Goal: Transaction & Acquisition: Purchase product/service

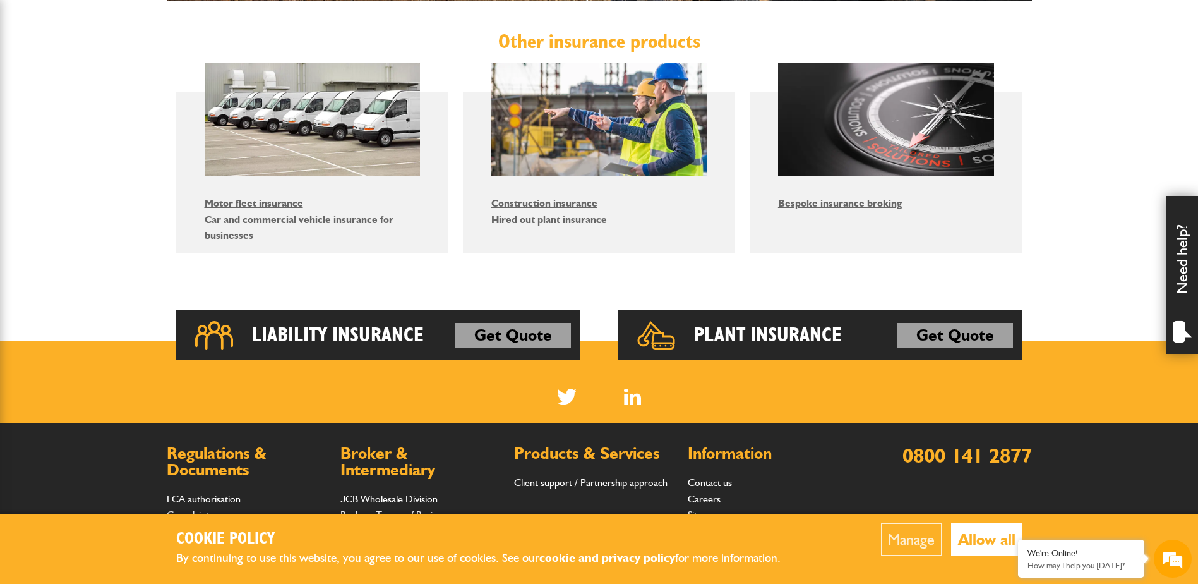
scroll to position [884, 0]
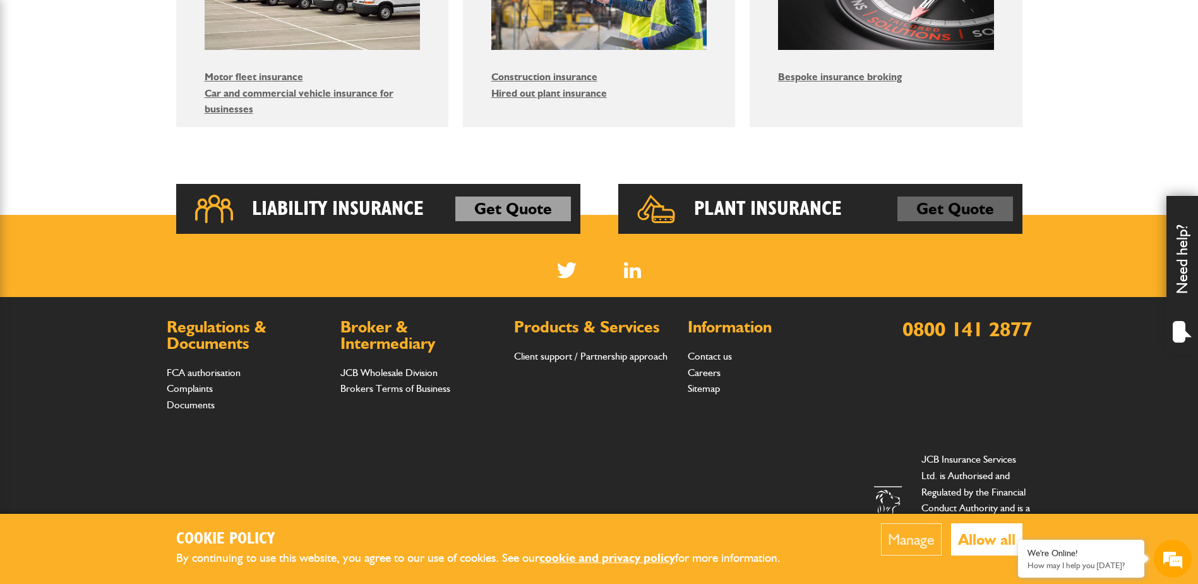
click at [962, 199] on link "Get Quote" at bounding box center [955, 208] width 116 height 25
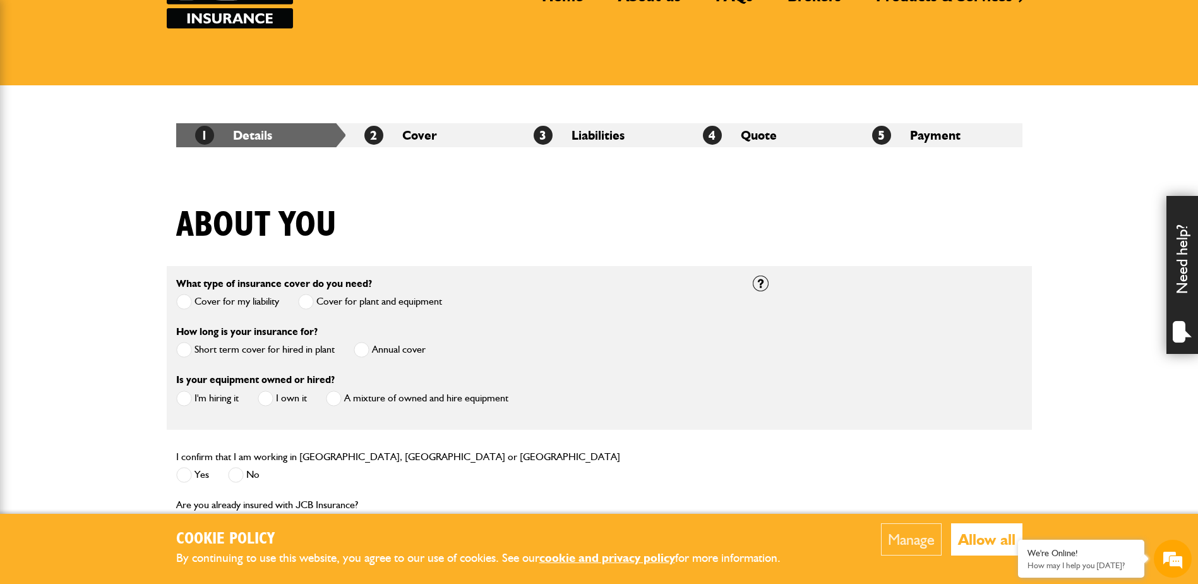
scroll to position [189, 0]
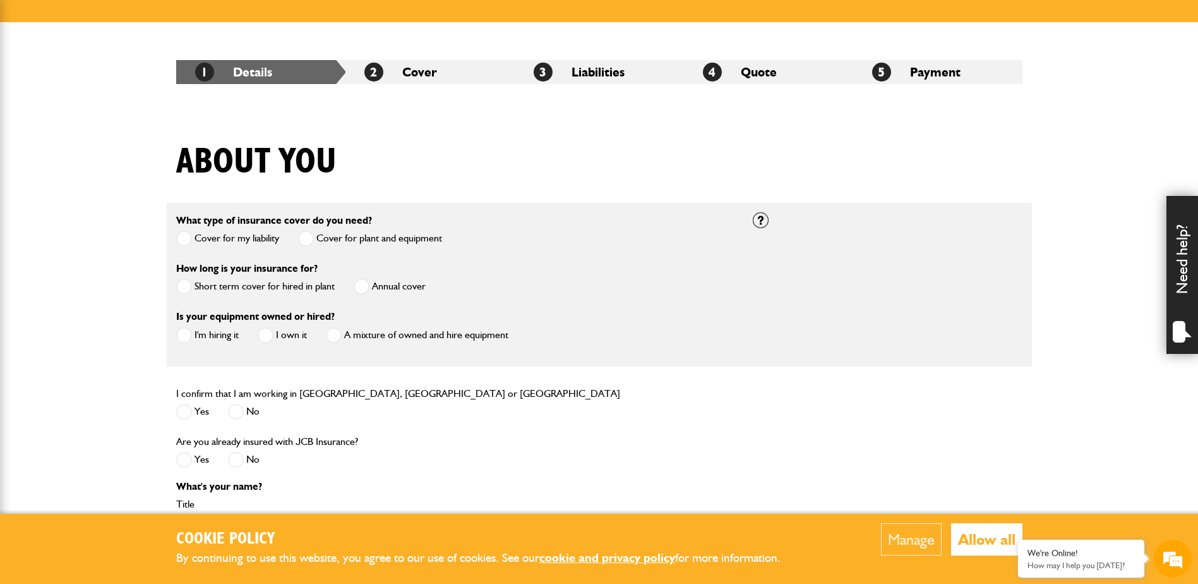
click at [208, 290] on label "Short term cover for hired in plant" at bounding box center [255, 286] width 159 height 16
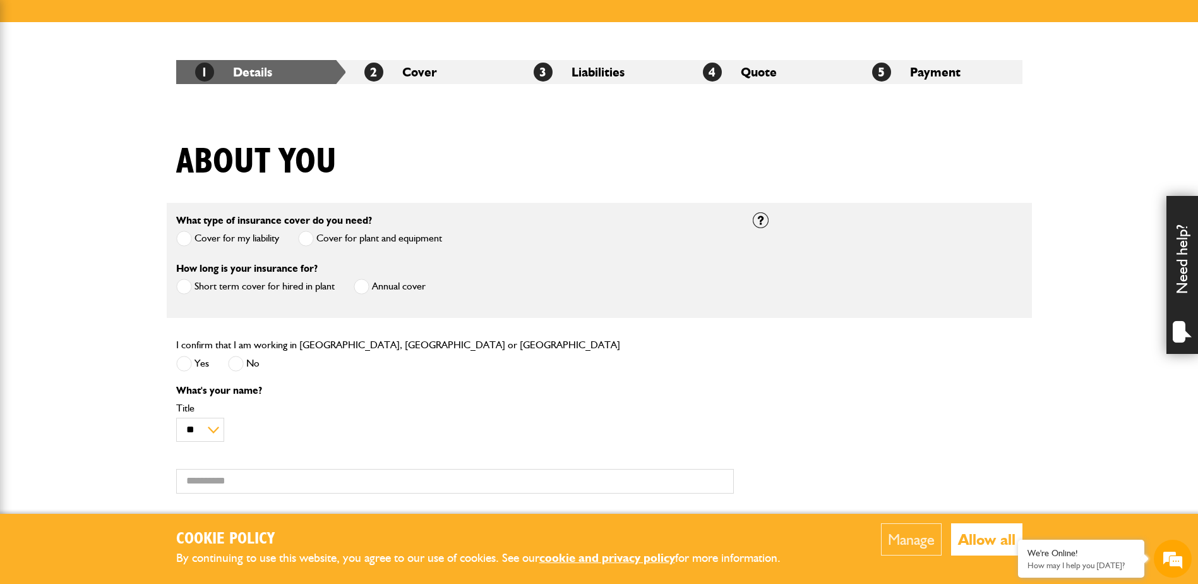
click at [184, 361] on span at bounding box center [184, 364] width 16 height 16
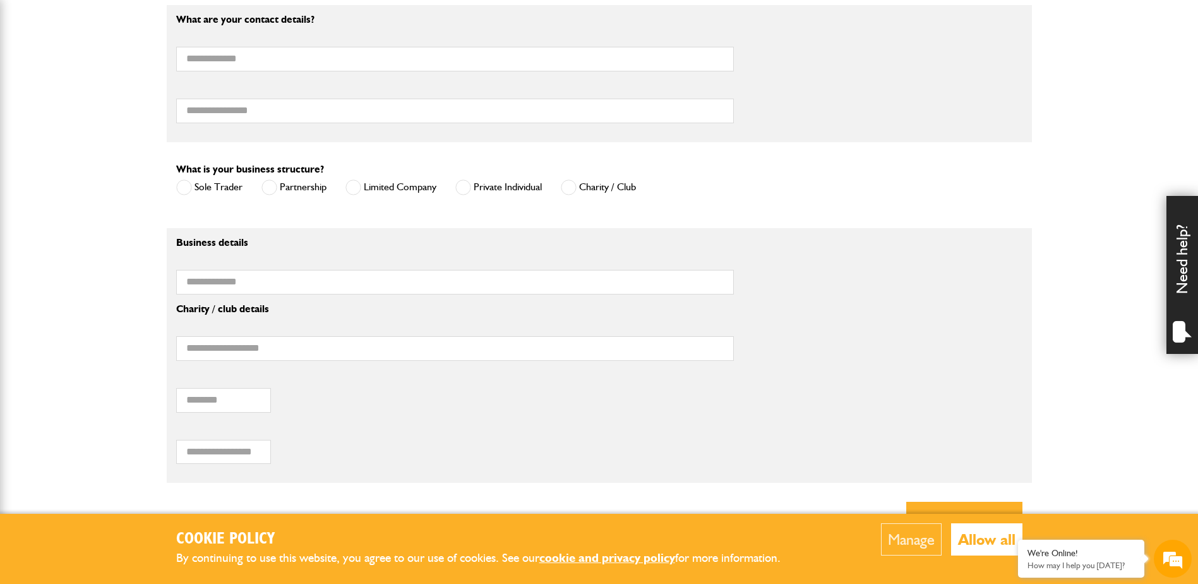
scroll to position [884, 0]
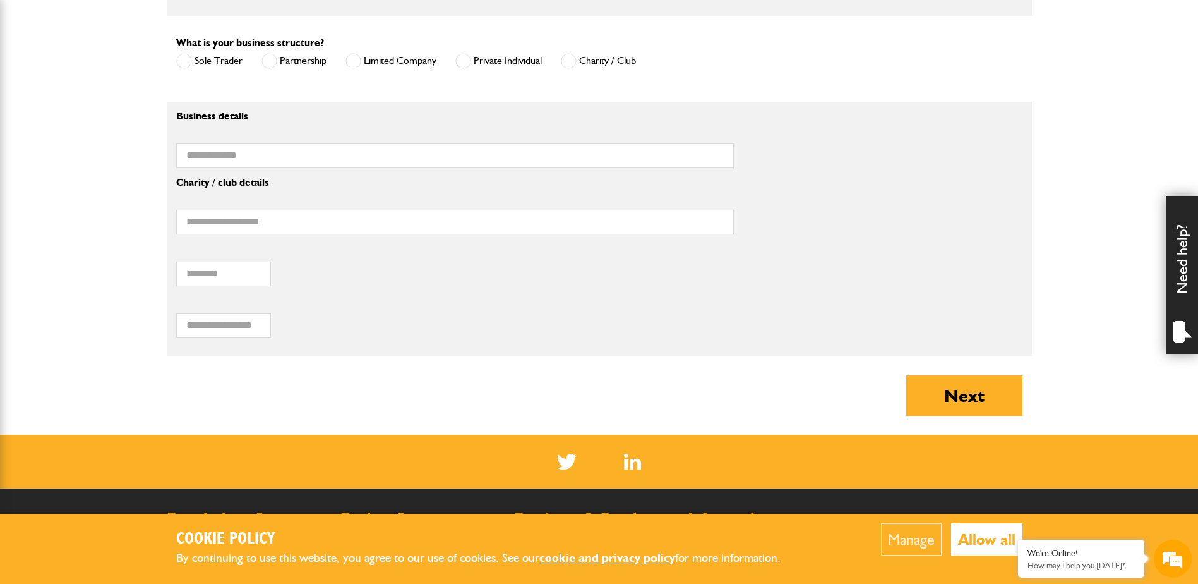
click at [984, 533] on button "Allow all" at bounding box center [986, 539] width 71 height 32
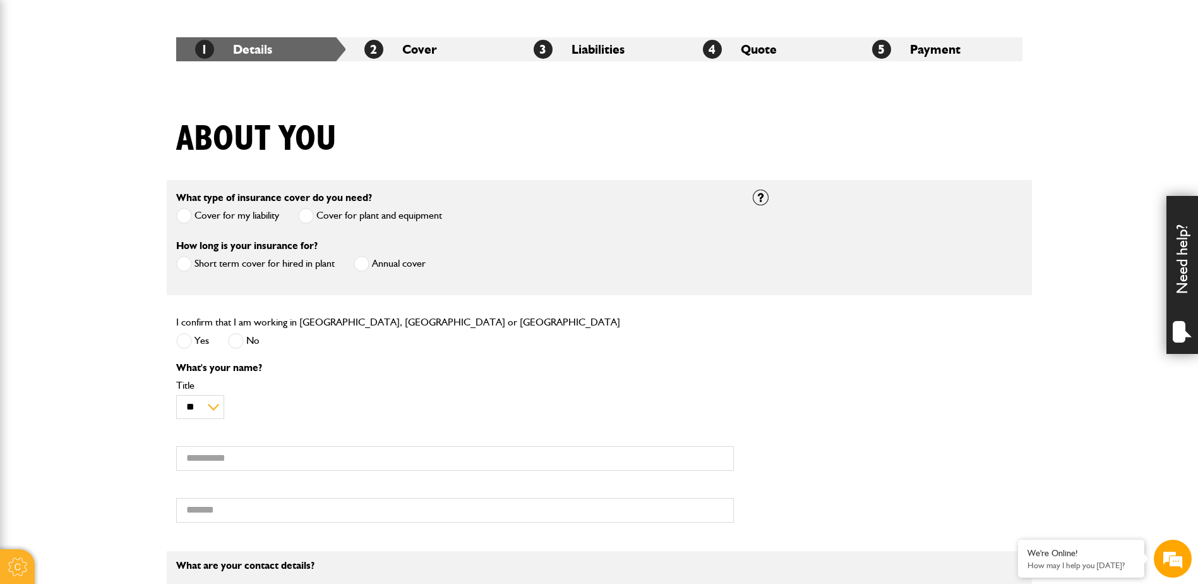
scroll to position [0, 0]
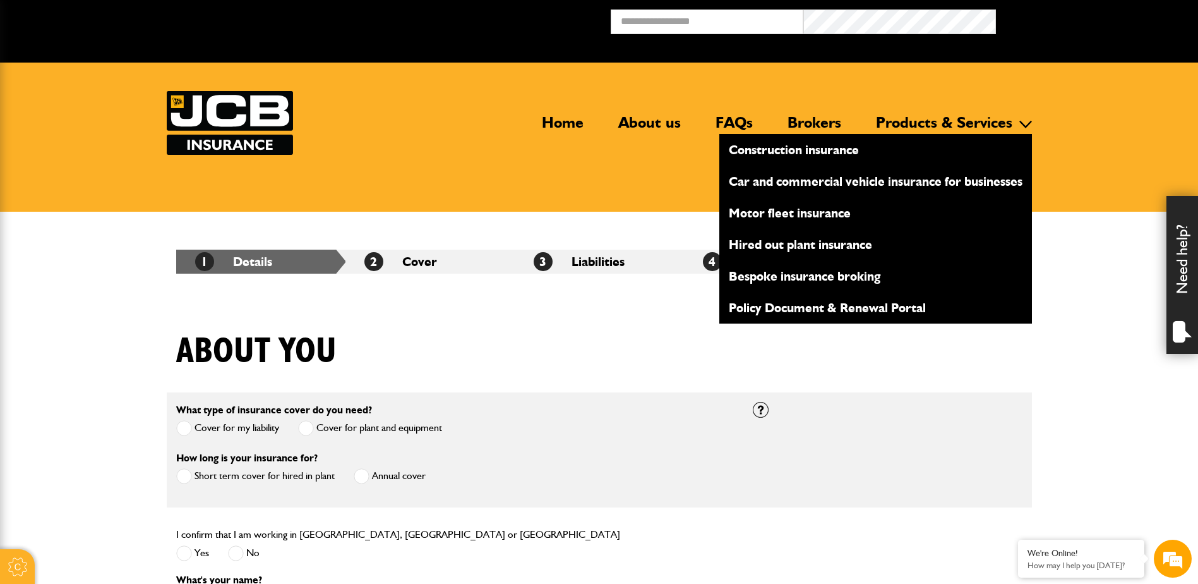
click at [837, 240] on link "Hired out plant insurance" at bounding box center [875, 244] width 313 height 21
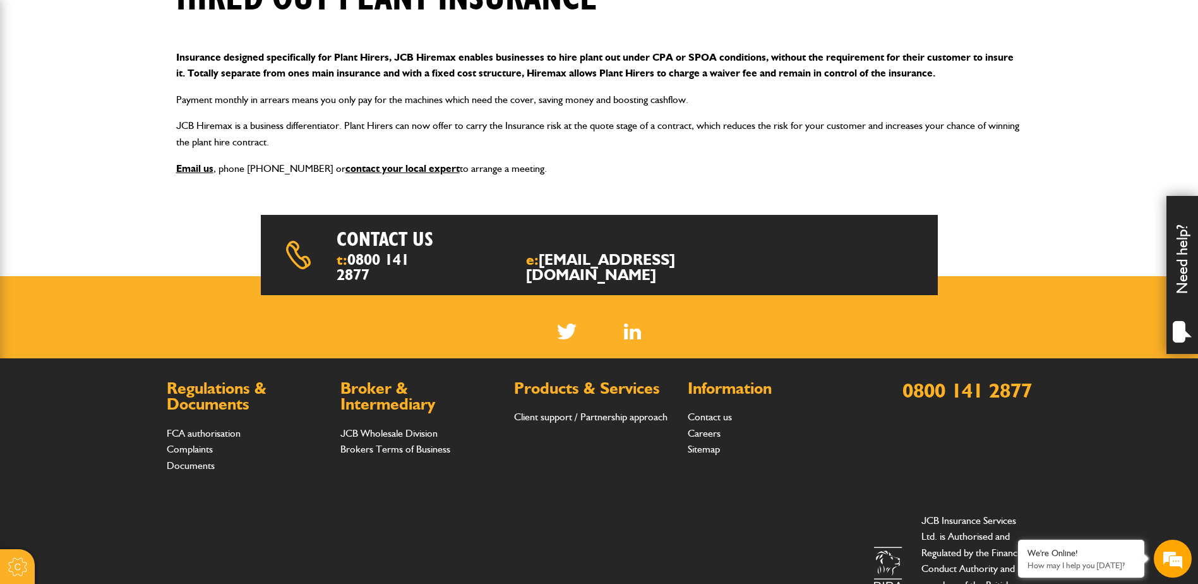
scroll to position [318, 0]
